Goal: Task Accomplishment & Management: Use online tool/utility

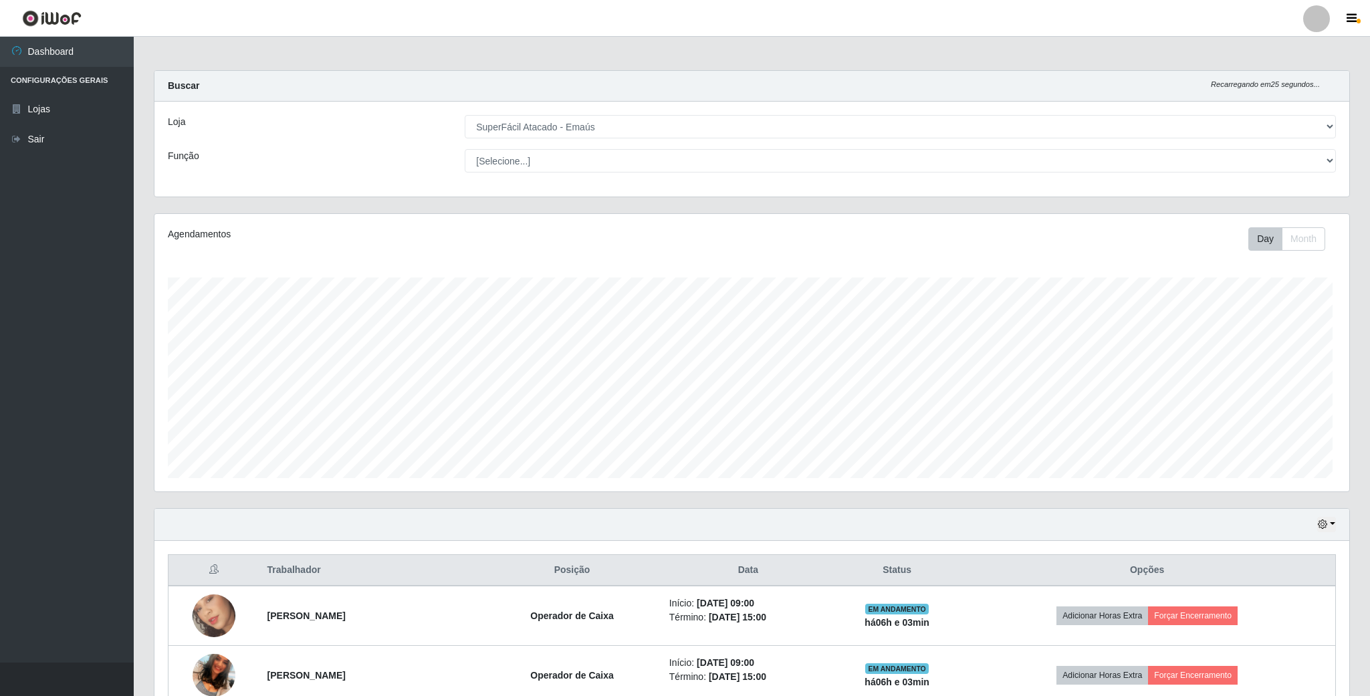
select select "407"
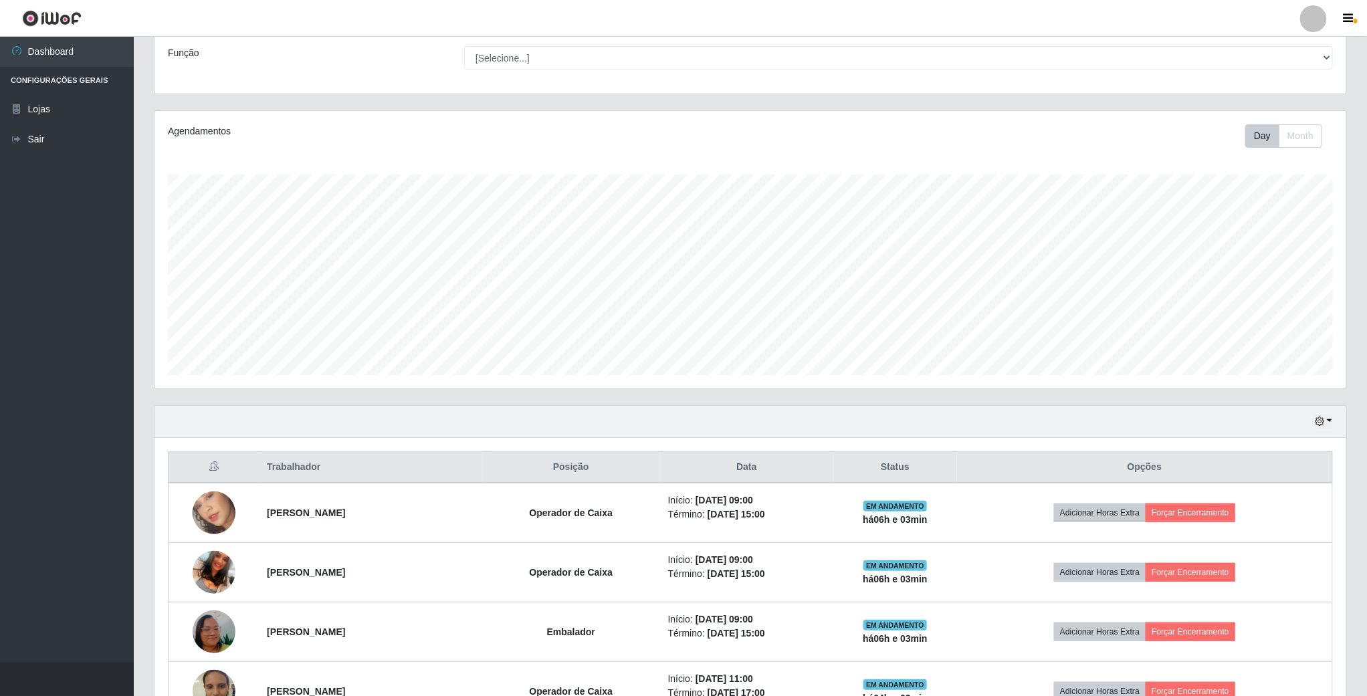
scroll to position [201, 0]
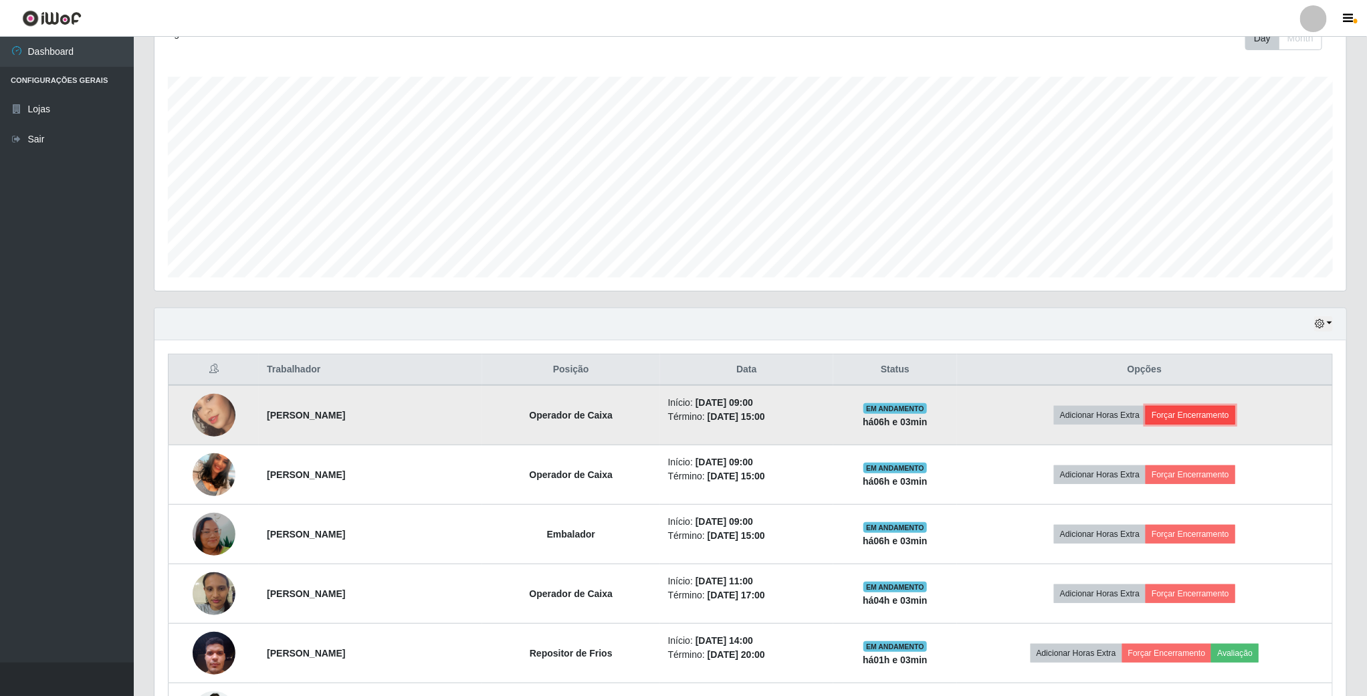
click at [1198, 413] on button "Forçar Encerramento" at bounding box center [1190, 415] width 90 height 19
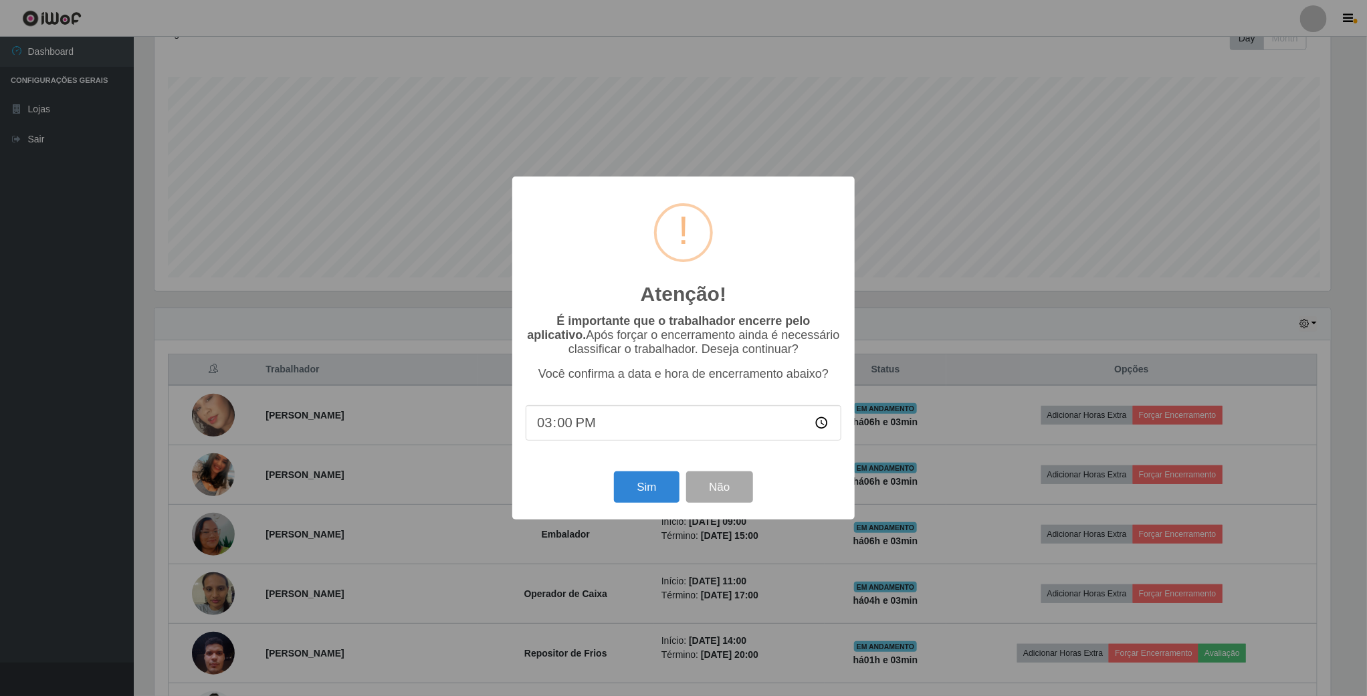
scroll to position [279, 1179]
click at [653, 475] on button "Sim" at bounding box center [648, 486] width 65 height 31
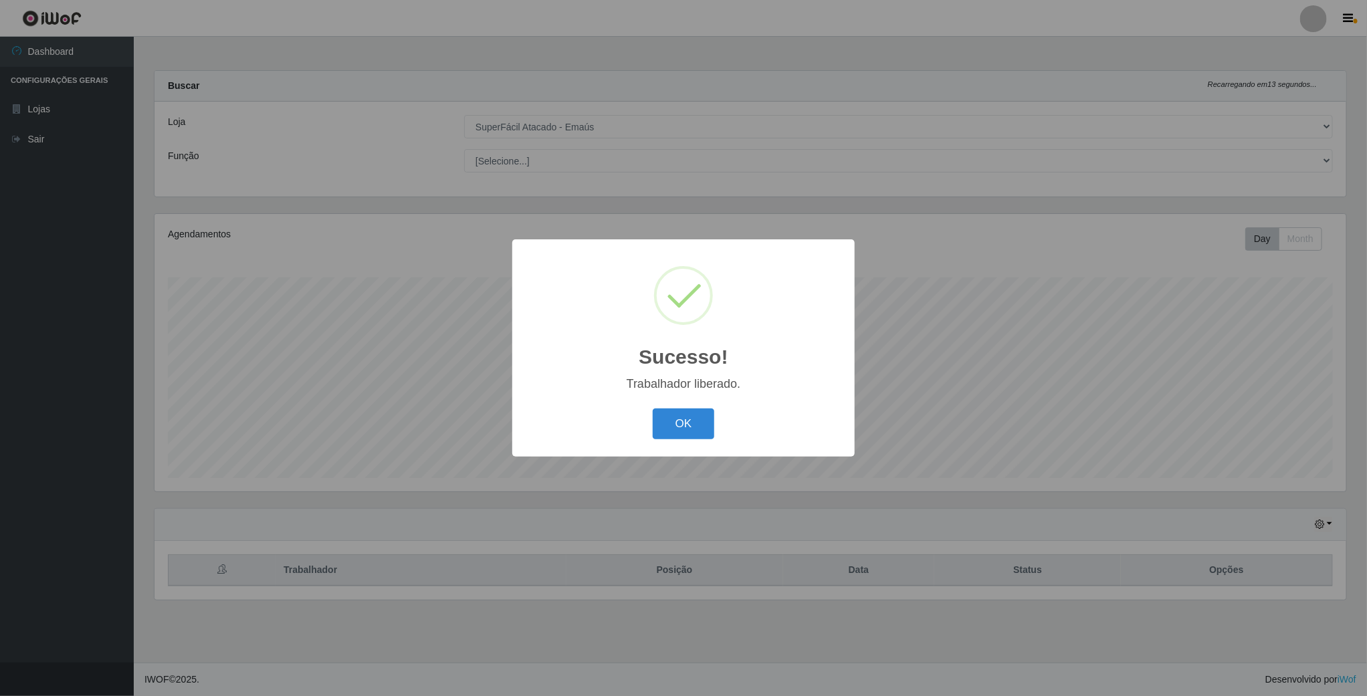
scroll to position [279, 1193]
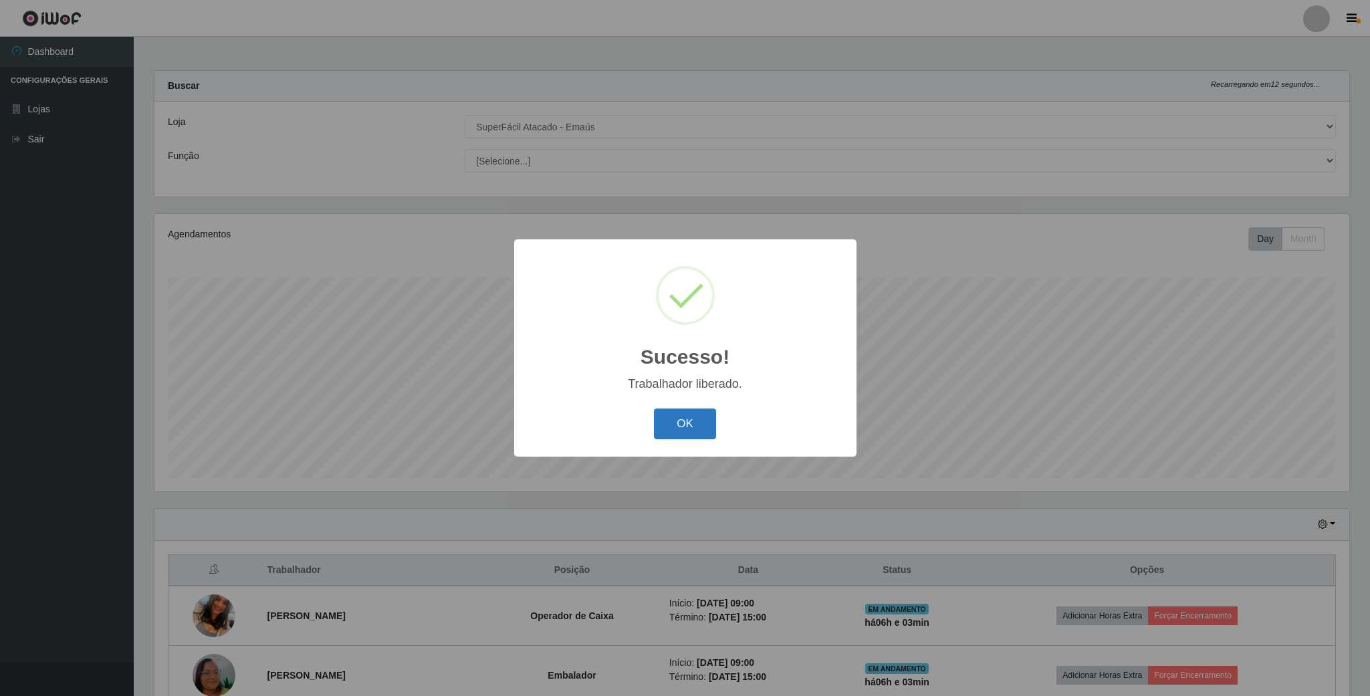
click at [696, 430] on button "OK" at bounding box center [685, 423] width 62 height 31
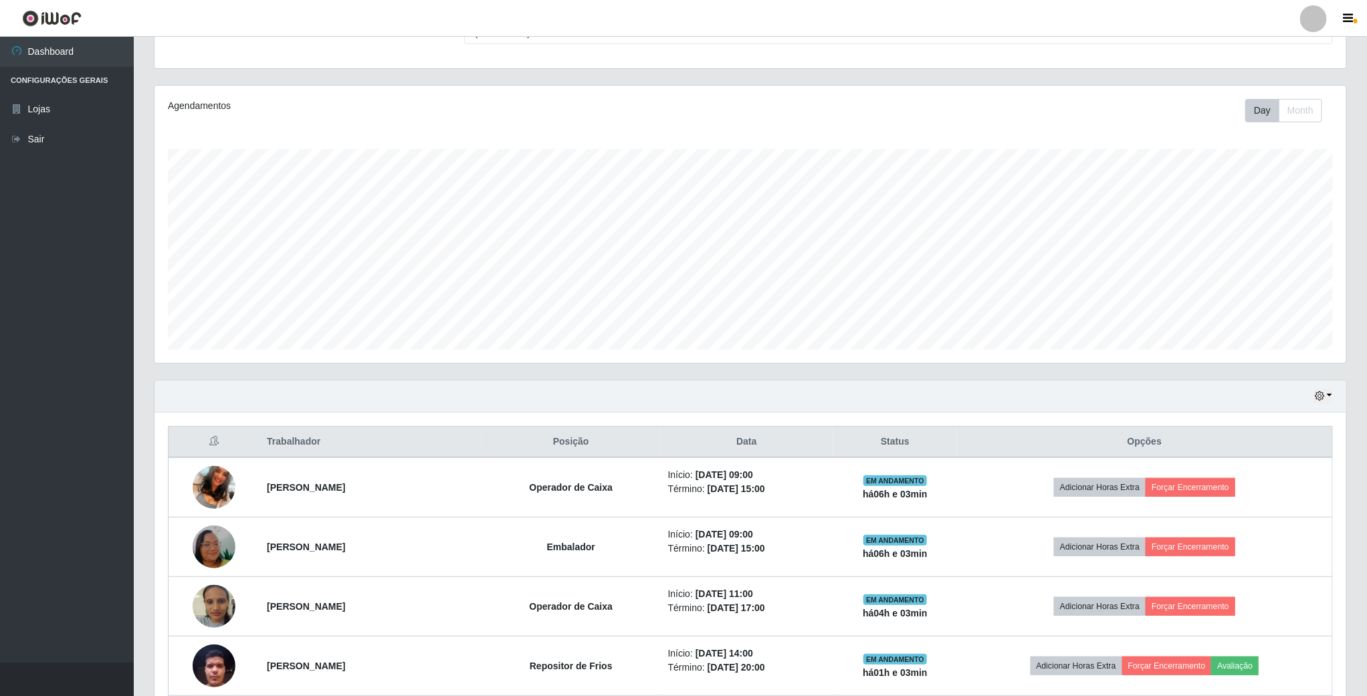
scroll to position [201, 0]
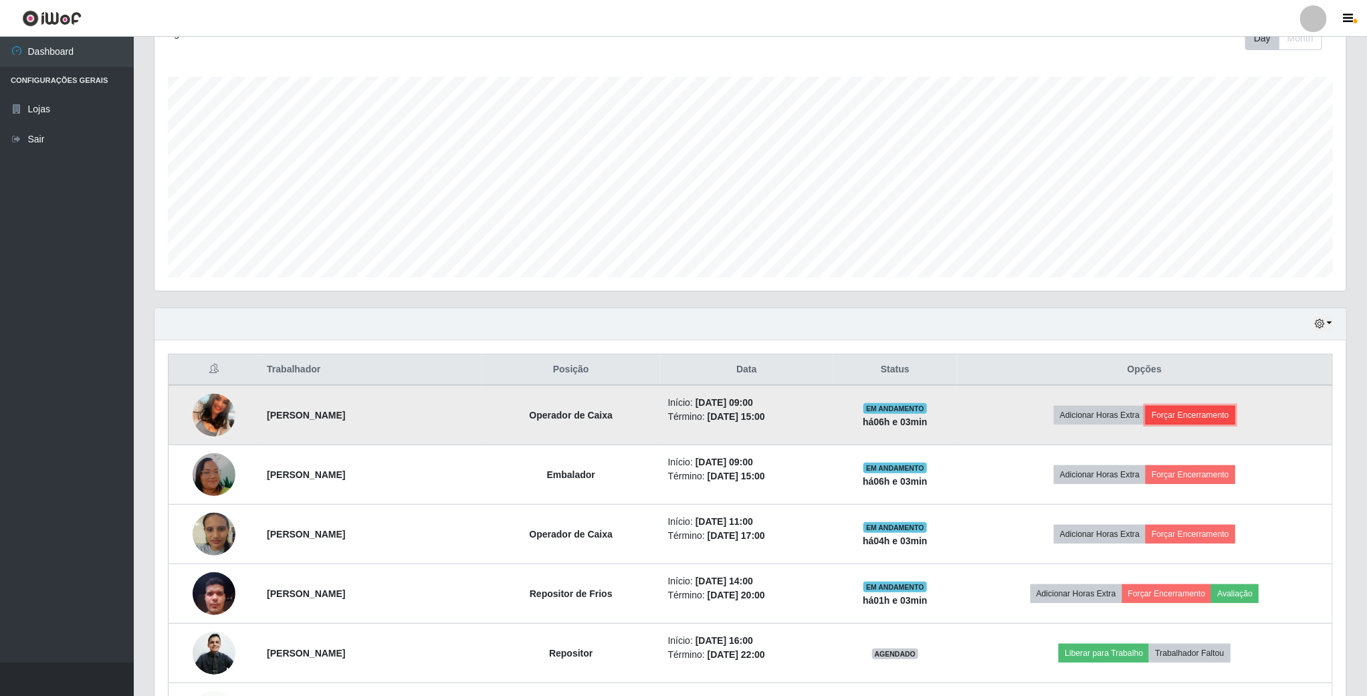
click at [1207, 410] on button "Forçar Encerramento" at bounding box center [1190, 415] width 90 height 19
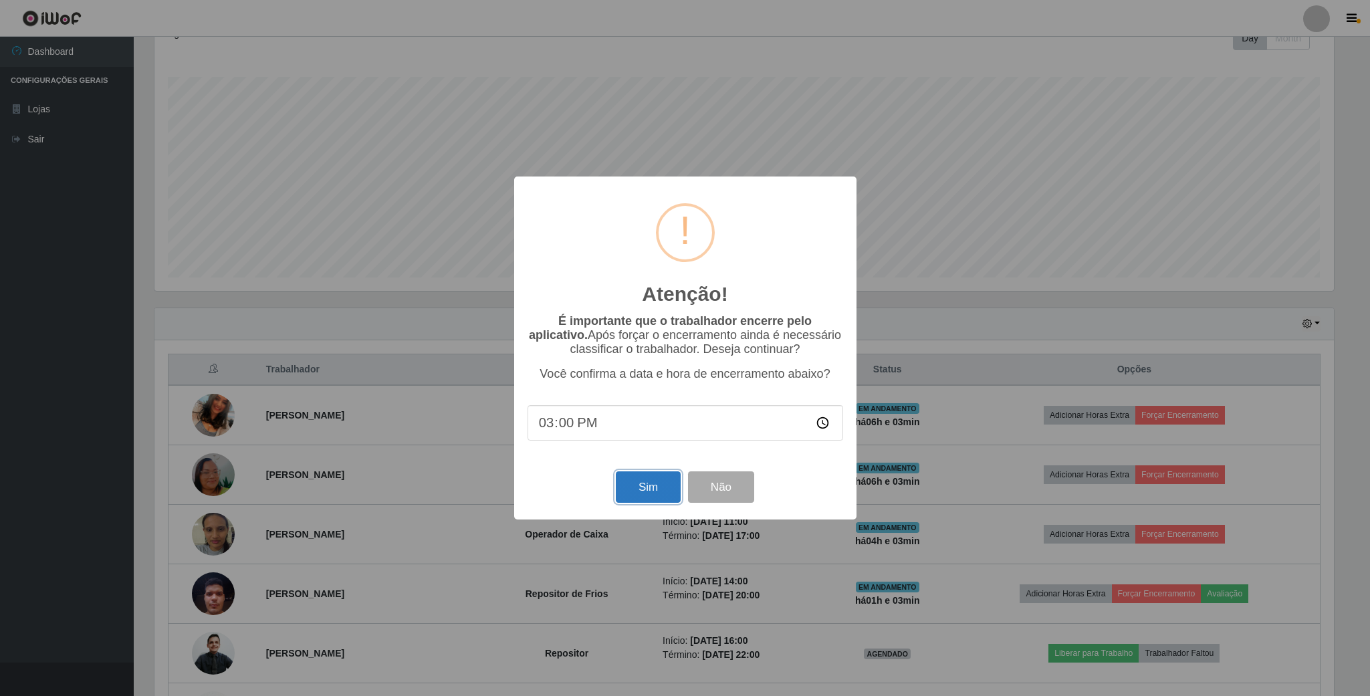
click at [647, 487] on button "Sim" at bounding box center [648, 486] width 65 height 31
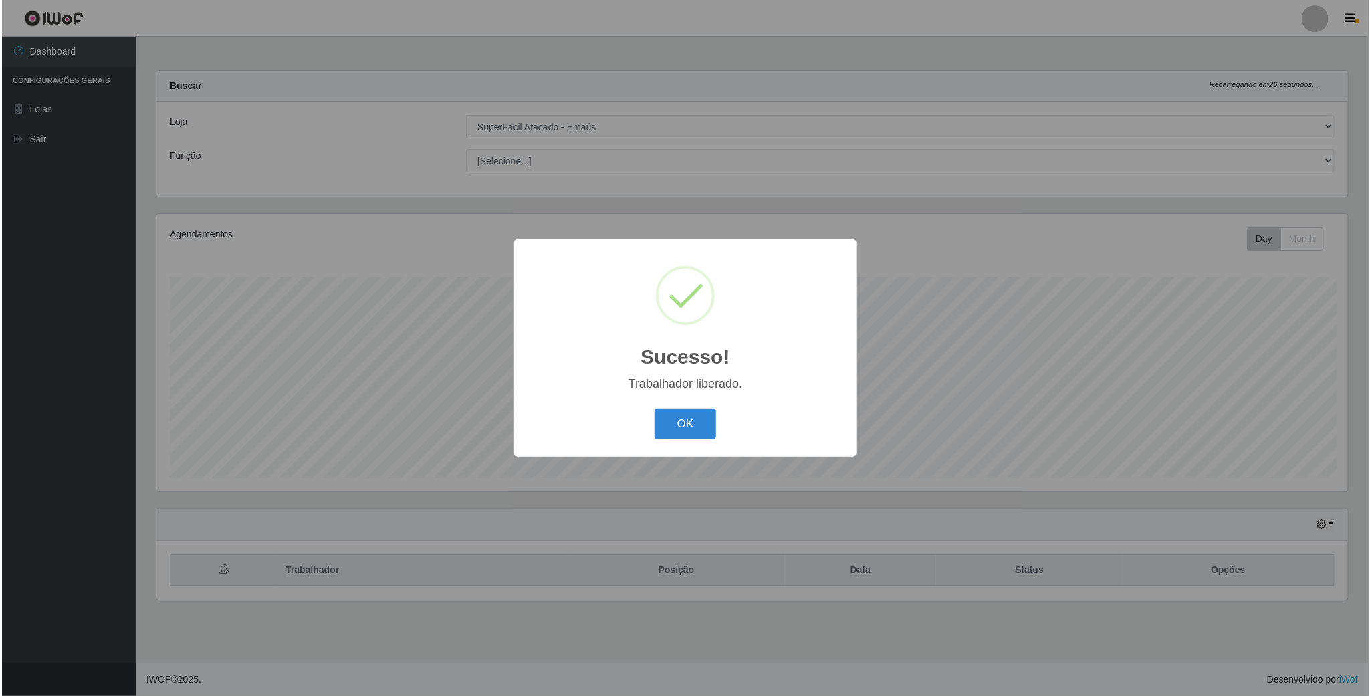
scroll to position [0, 0]
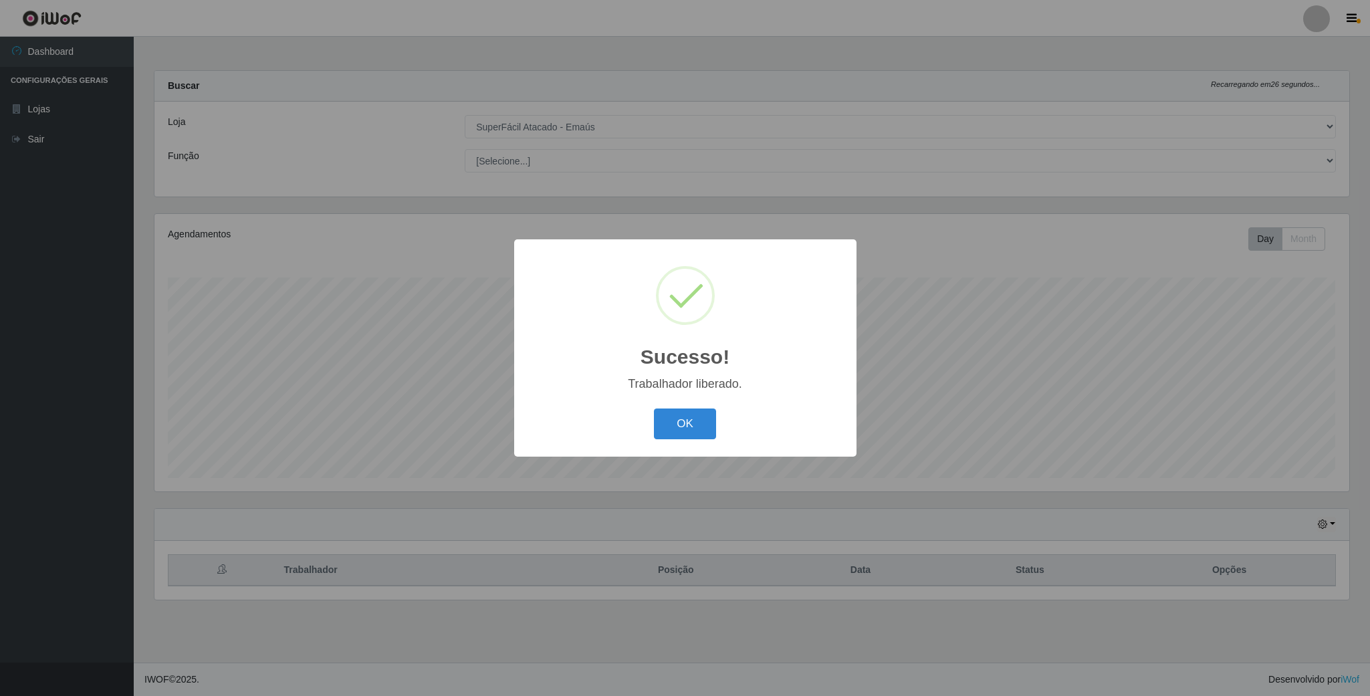
click at [1196, 474] on div "Sucesso! × Trabalhador liberado. OK Cancel" at bounding box center [685, 348] width 1370 height 696
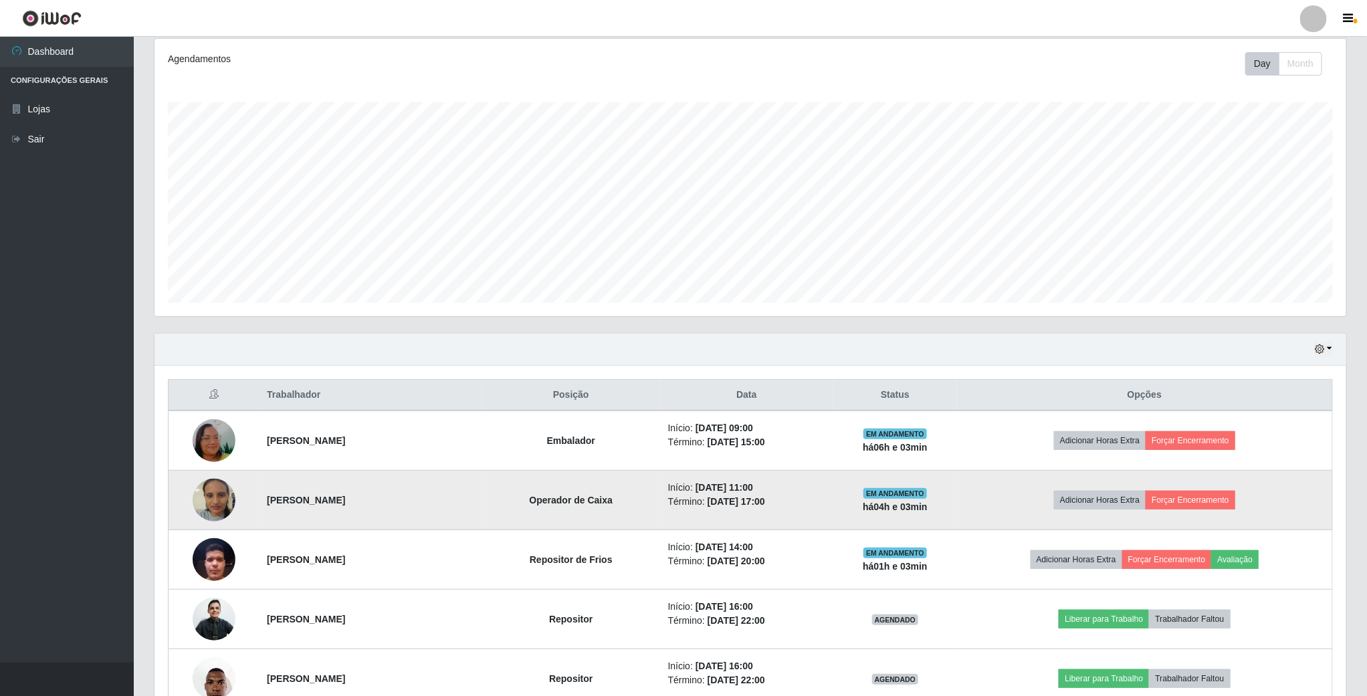
scroll to position [201, 0]
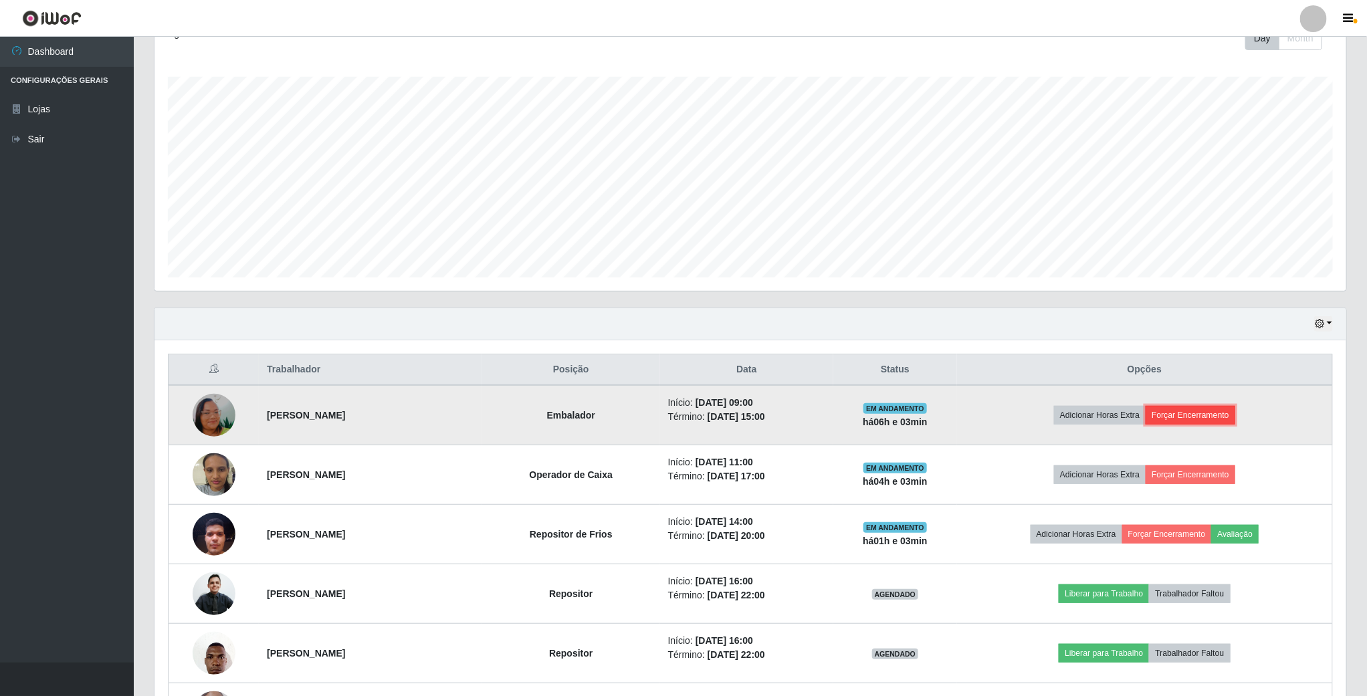
click at [1194, 409] on button "Forçar Encerramento" at bounding box center [1190, 415] width 90 height 19
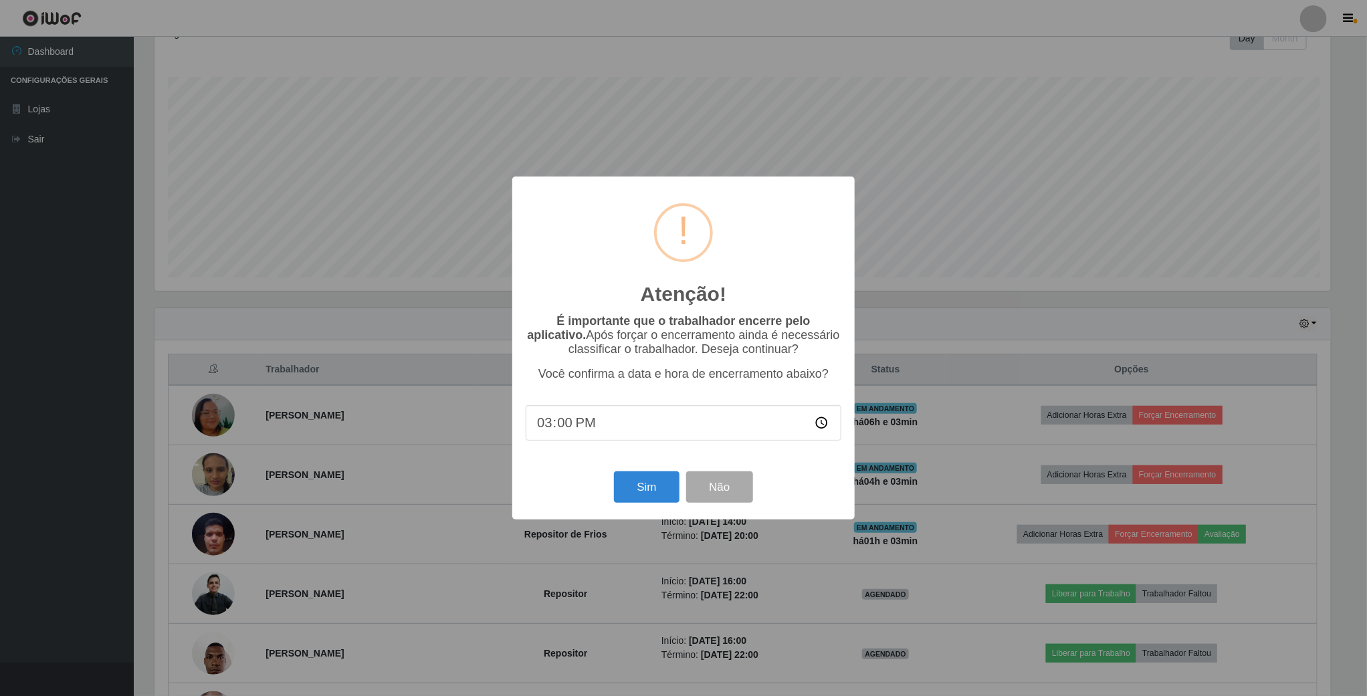
scroll to position [279, 1179]
click at [647, 491] on button "Sim" at bounding box center [648, 486] width 65 height 31
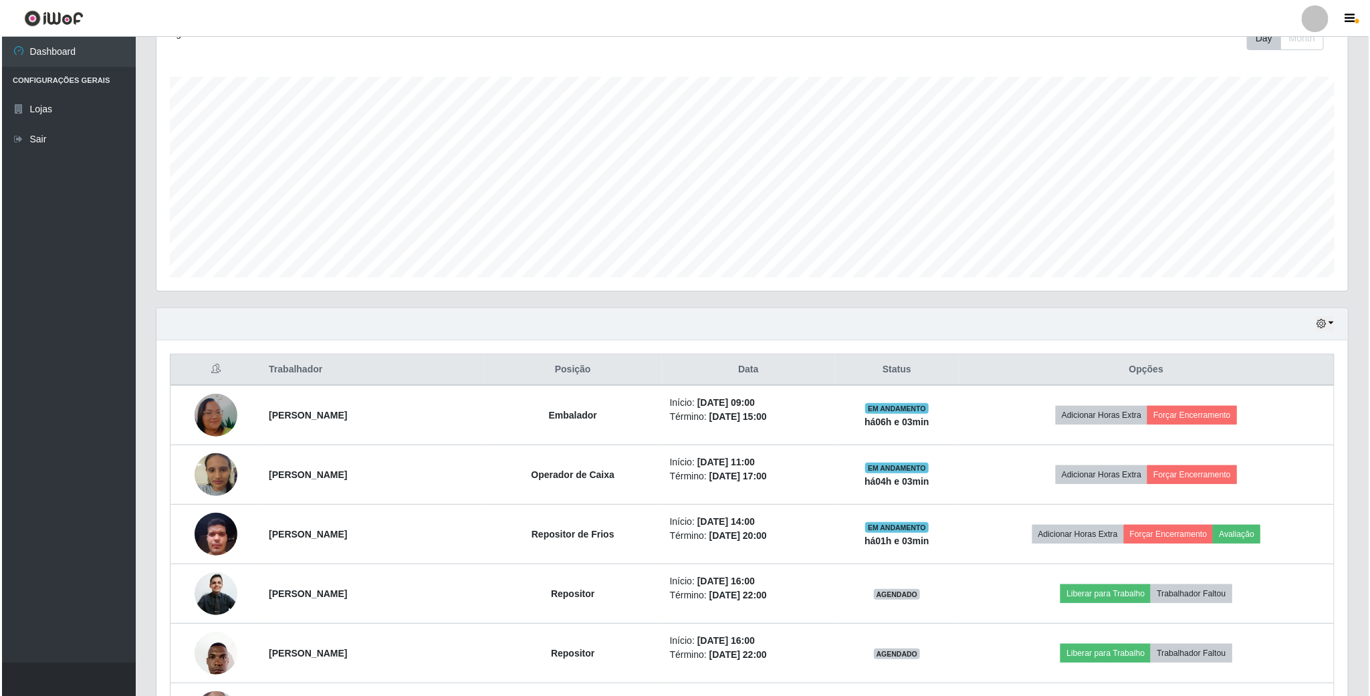
scroll to position [0, 0]
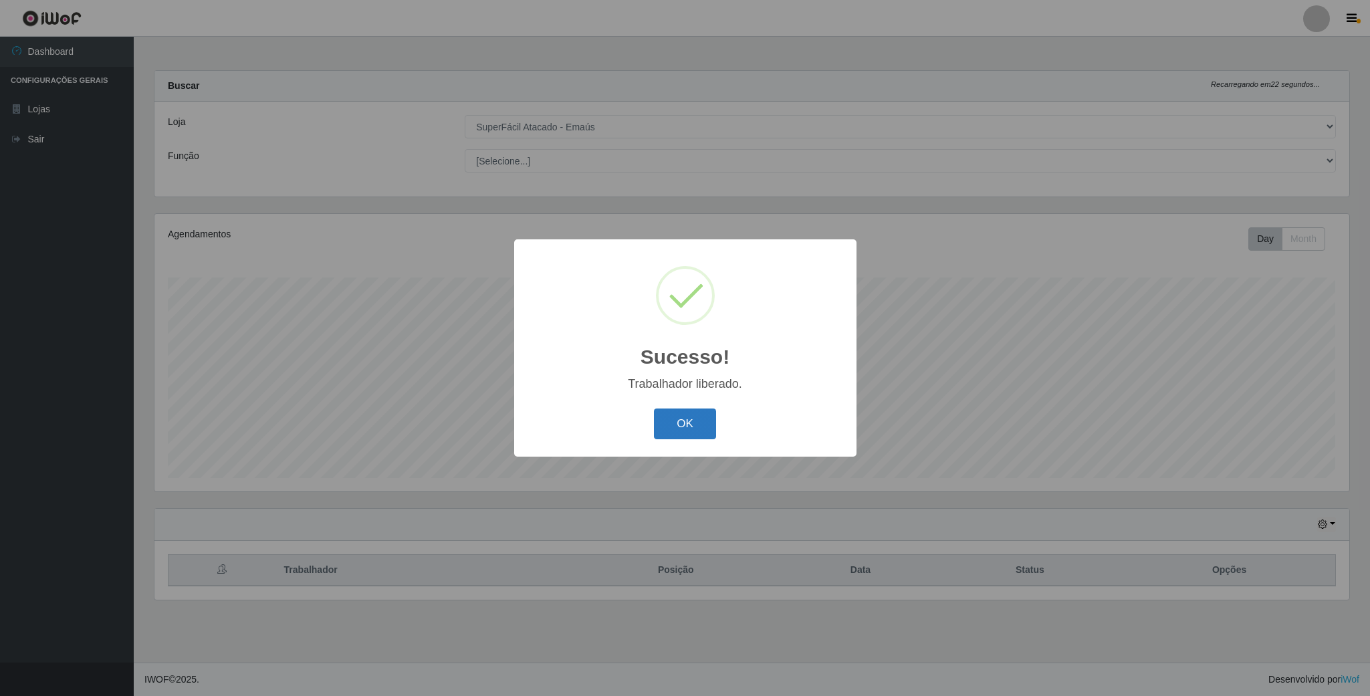
click at [657, 415] on button "OK" at bounding box center [685, 423] width 62 height 31
